Goal: Transaction & Acquisition: Download file/media

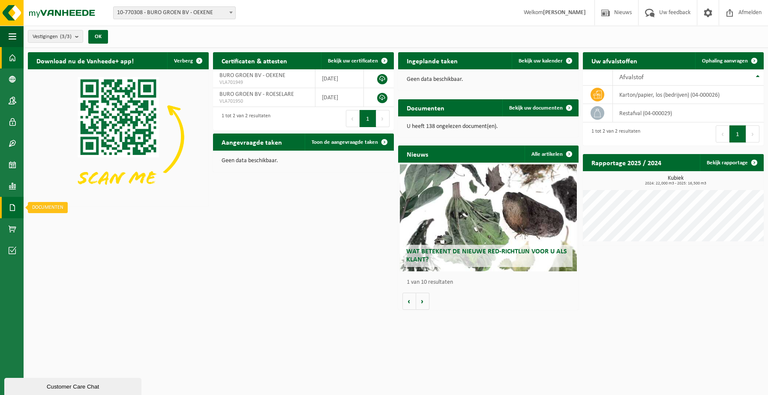
click at [15, 207] on span at bounding box center [13, 207] width 8 height 21
click at [65, 206] on span "Facturen" at bounding box center [61, 208] width 23 height 16
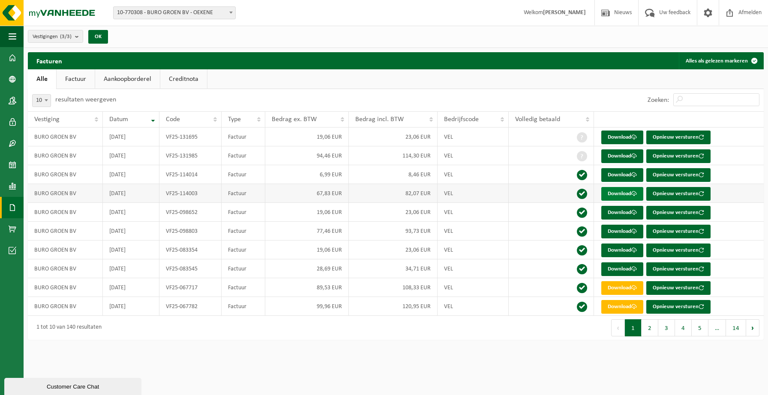
click at [616, 197] on link "Download" at bounding box center [622, 194] width 42 height 14
click at [462, 3] on div "Vestiging: 10-770308 - BURO GROEN BV - OEKENE 10-955077 - BURO GROEN BV - RUMBE…" at bounding box center [384, 13] width 768 height 26
click at [584, 178] on span at bounding box center [582, 175] width 10 height 10
click at [580, 176] on span at bounding box center [582, 175] width 10 height 10
click at [599, 177] on td "Download Opnieuw versturen" at bounding box center [679, 174] width 170 height 19
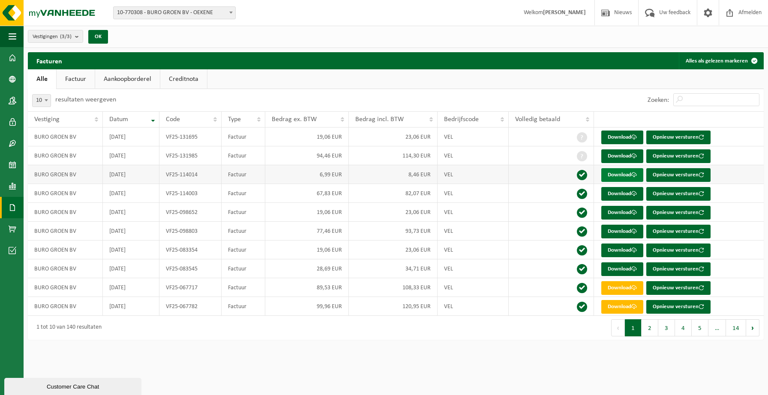
click at [606, 177] on link "Download" at bounding box center [622, 175] width 42 height 14
